Goal: Task Accomplishment & Management: Complete application form

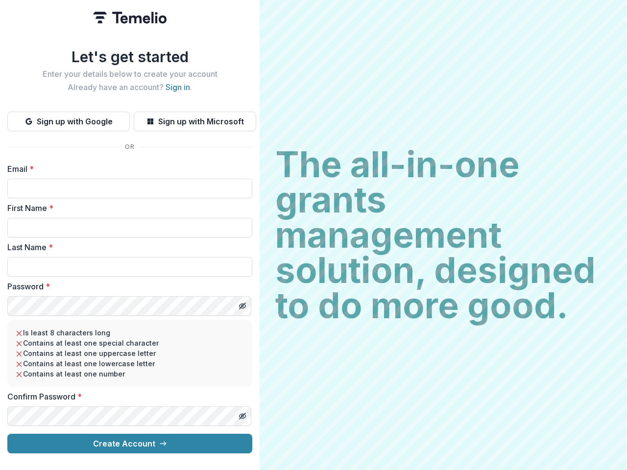
click at [313, 235] on h2 "The all-in-one grants management solution, designed to do more good." at bounding box center [443, 235] width 336 height 176
click at [69, 117] on button "Sign up with Google" at bounding box center [68, 122] width 122 height 20
click at [194, 117] on button "Sign up with Microsoft" at bounding box center [195, 122] width 122 height 20
click at [242, 303] on line "Toggle password visibility" at bounding box center [242, 306] width 6 height 6
click at [242, 413] on line "Toggle password visibility" at bounding box center [242, 416] width 6 height 6
